Goal: Transaction & Acquisition: Obtain resource

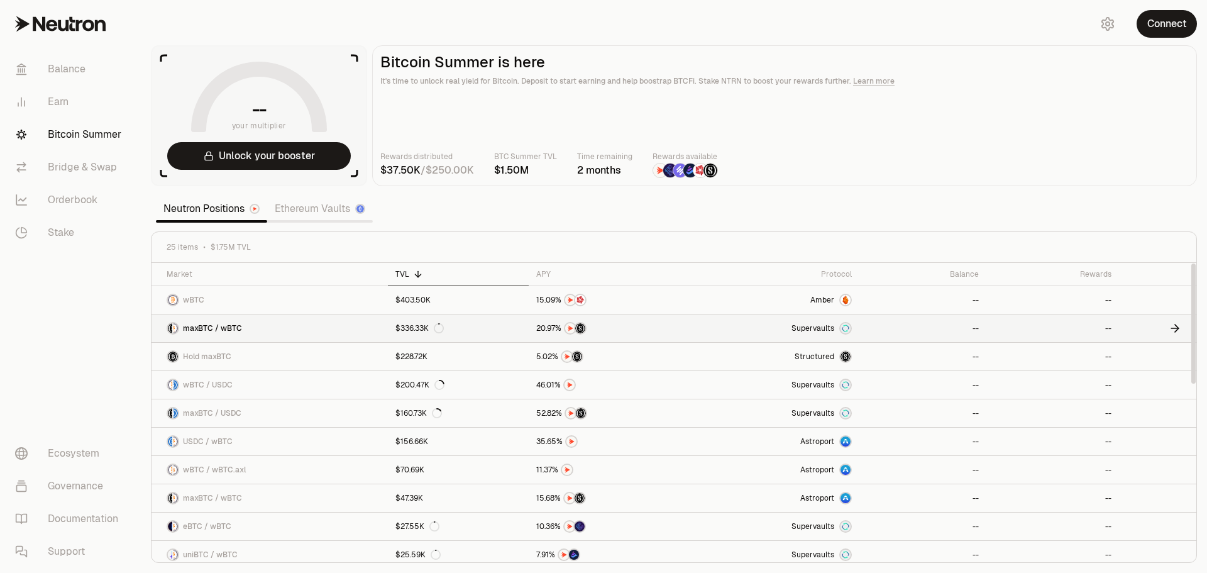
click at [275, 331] on link "maxBTC / wBTC" at bounding box center [270, 328] width 236 height 28
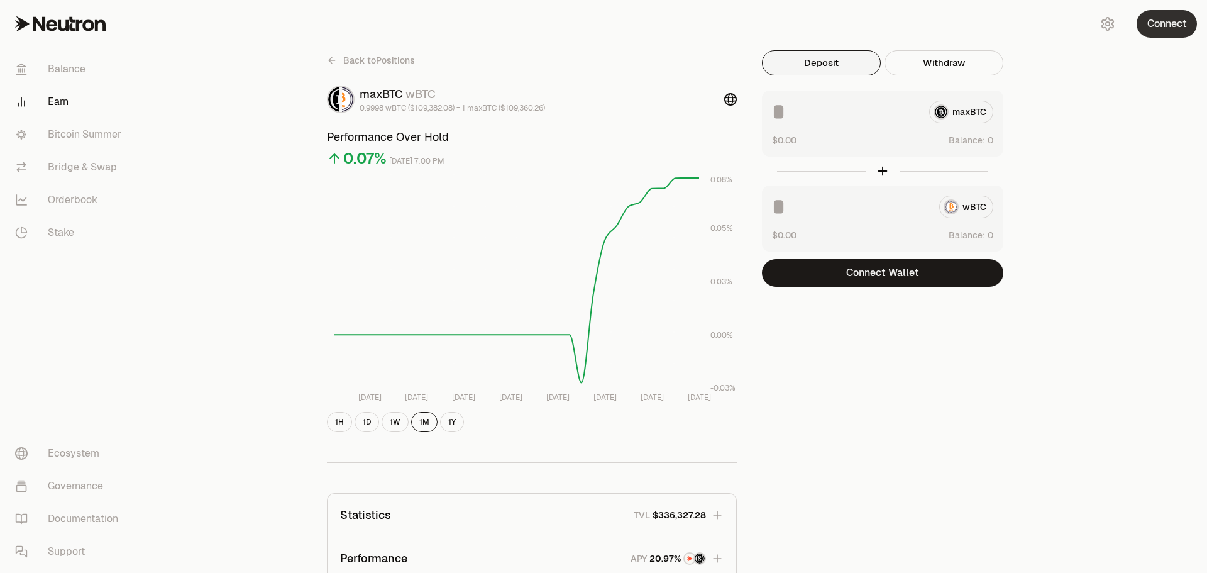
click at [1153, 31] on button "Connect" at bounding box center [1167, 24] width 60 height 28
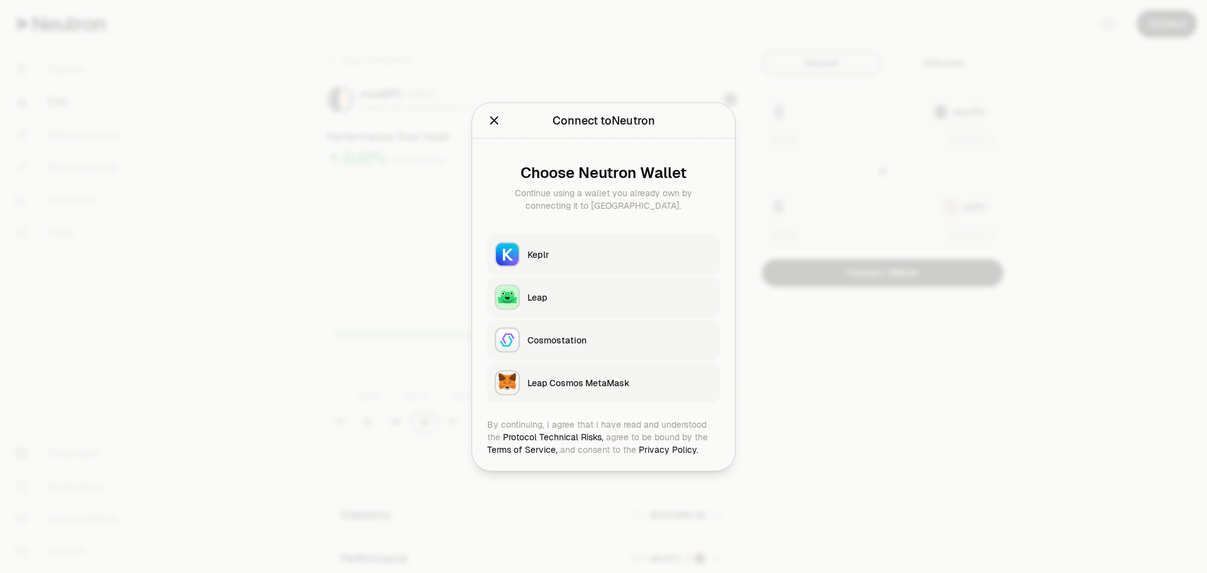
click at [494, 111] on h2 "Connect to Neutron" at bounding box center [603, 120] width 233 height 25
click at [492, 120] on icon "Close" at bounding box center [494, 120] width 14 height 14
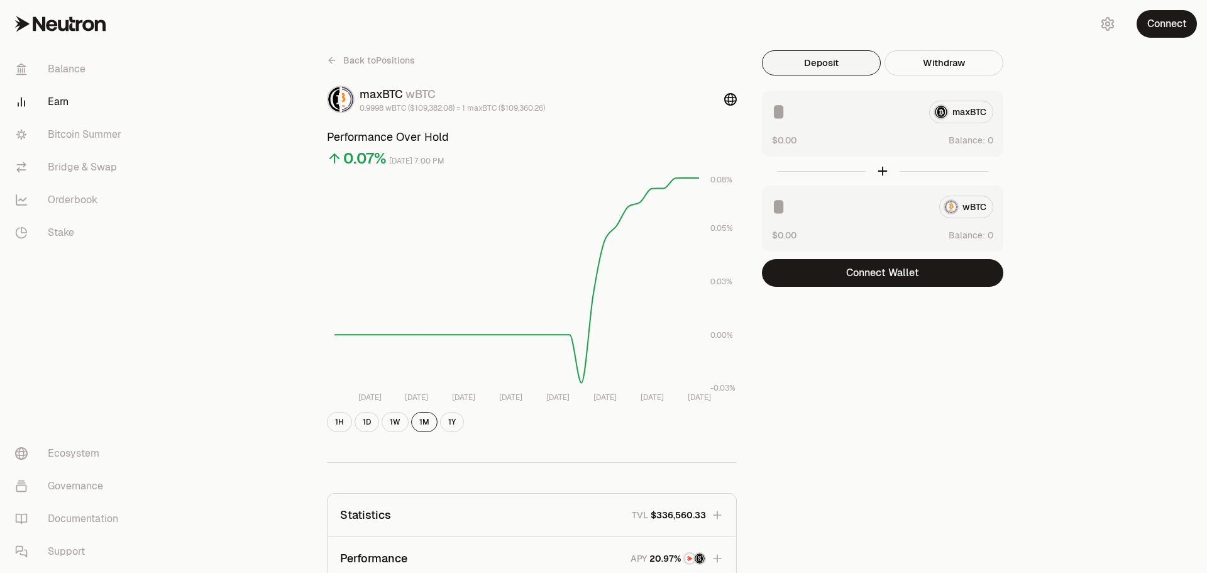
scroll to position [243, 0]
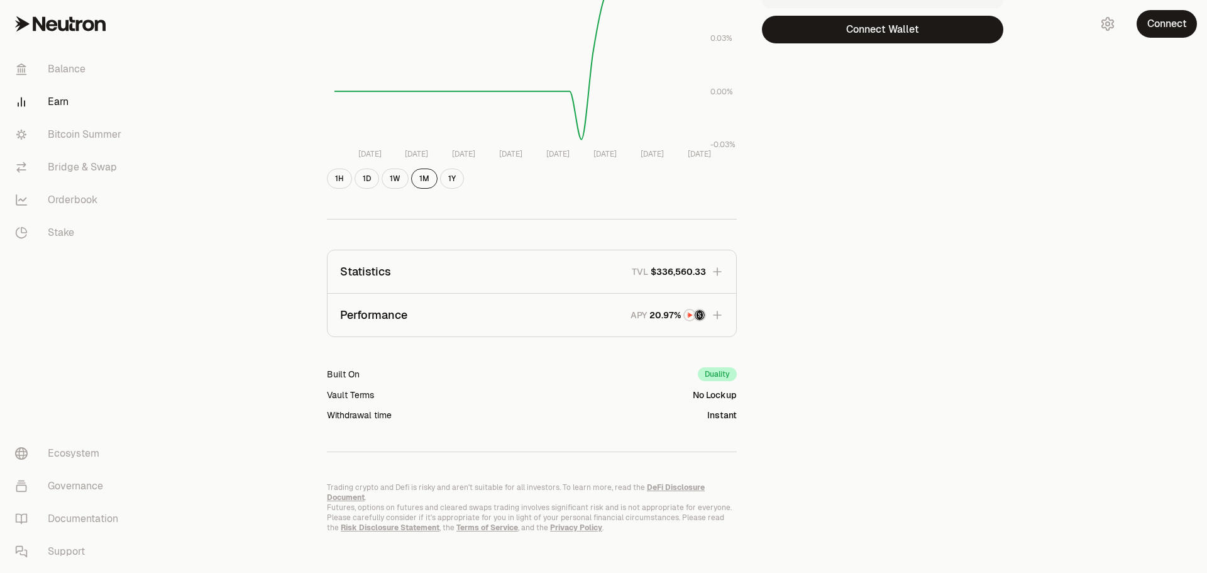
click at [480, 309] on button "Performance APY" at bounding box center [532, 315] width 409 height 43
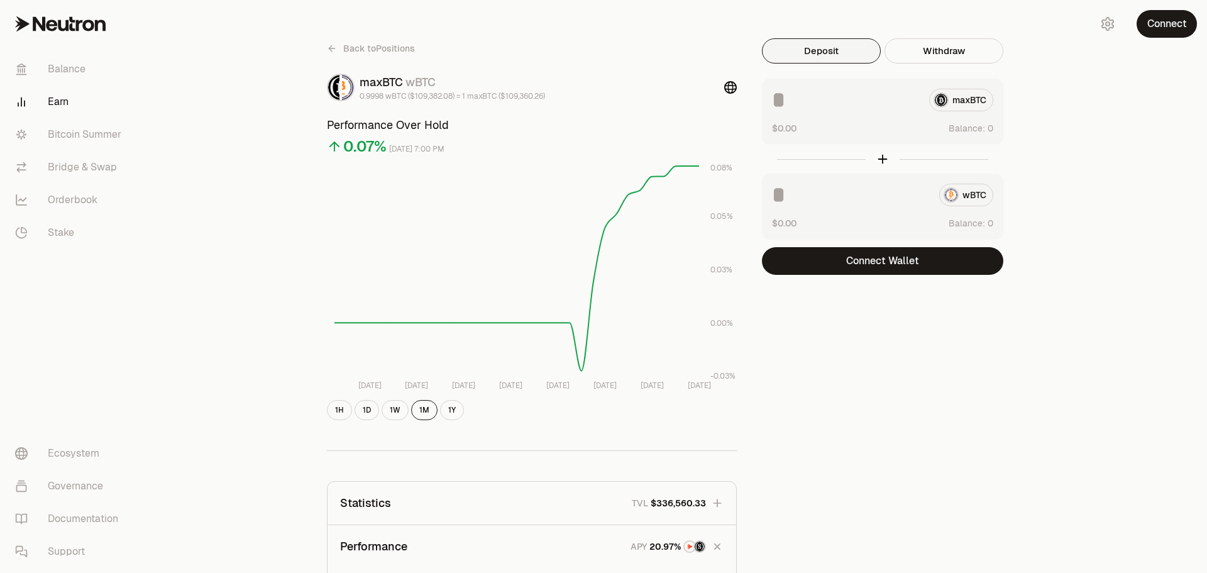
scroll to position [0, 0]
